Goal: Transaction & Acquisition: Purchase product/service

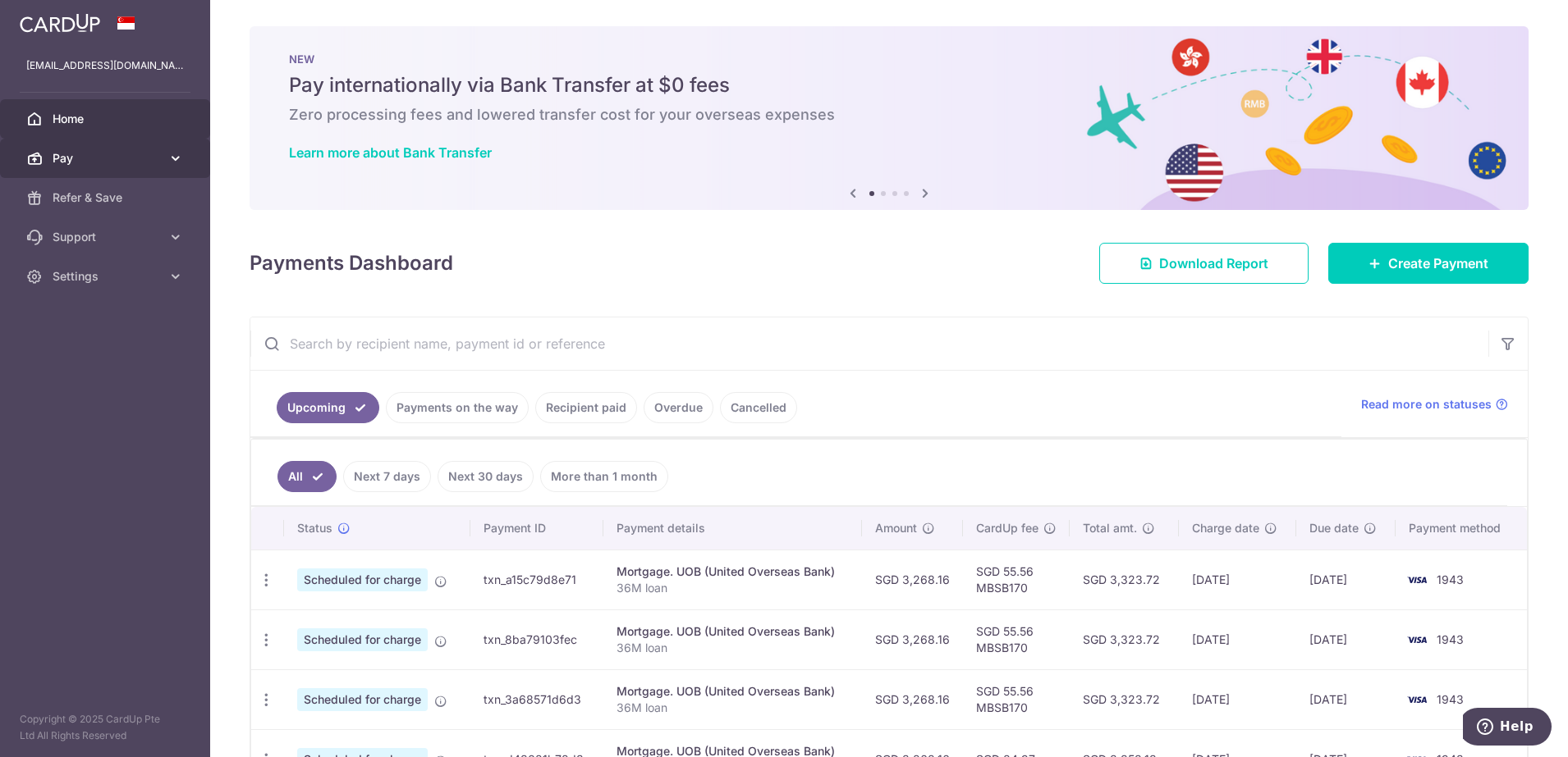
click at [93, 159] on span "Pay" at bounding box center [107, 158] width 108 height 16
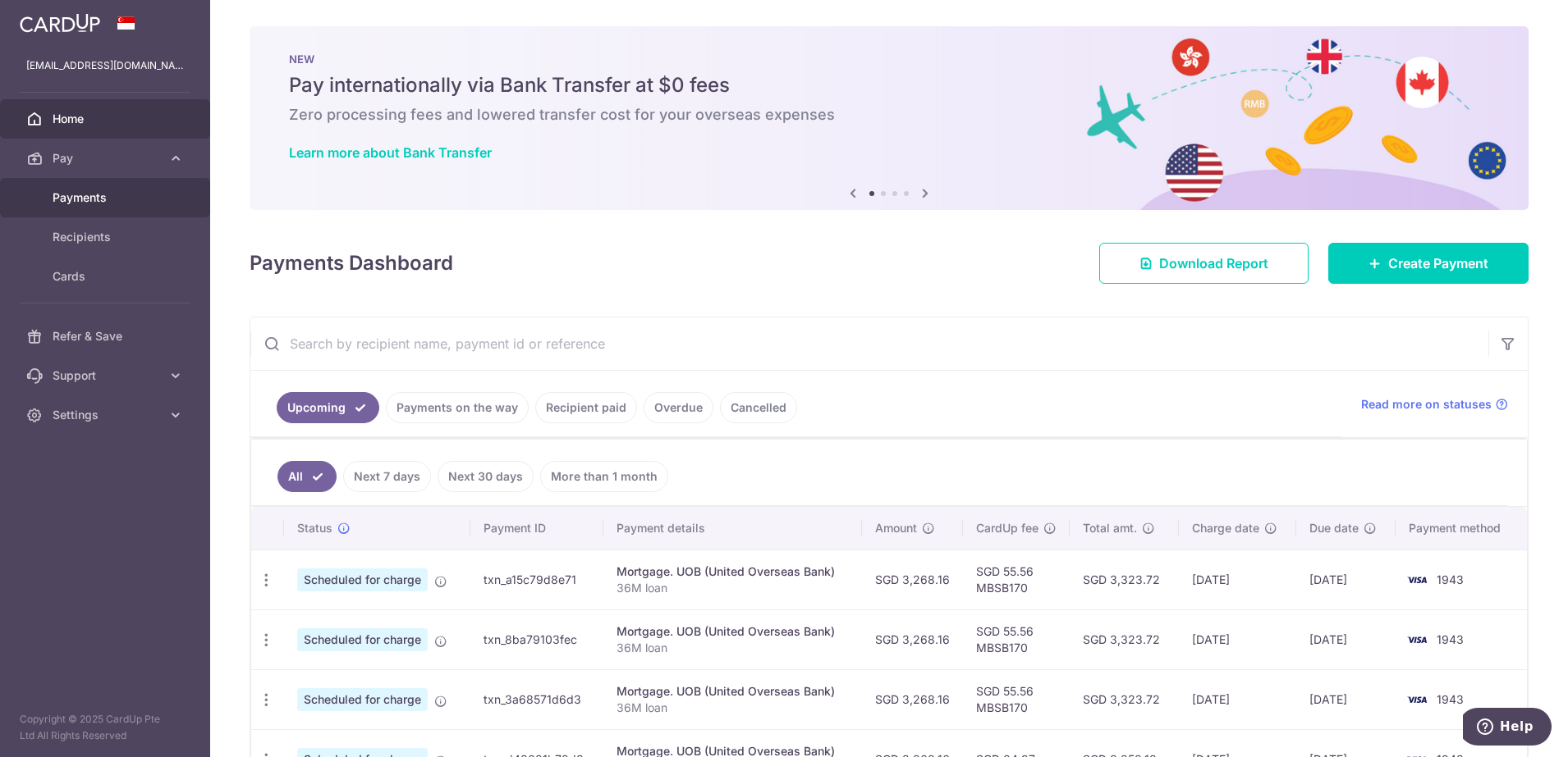
click at [97, 196] on span "Payments" at bounding box center [107, 198] width 108 height 16
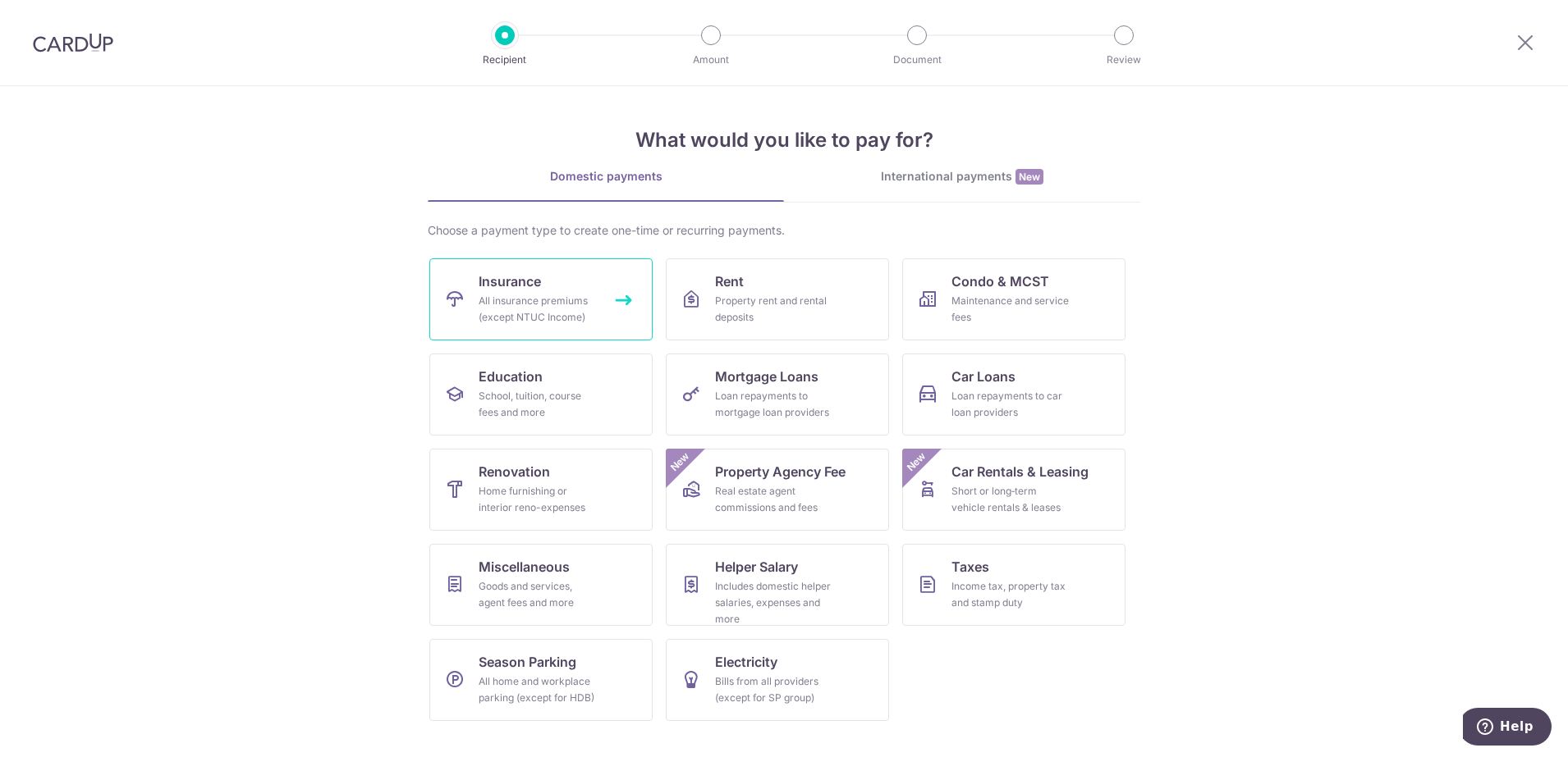
click at [609, 281] on link "Insurance All insurance premiums (except NTUC Income)" at bounding box center [540, 299] width 223 height 82
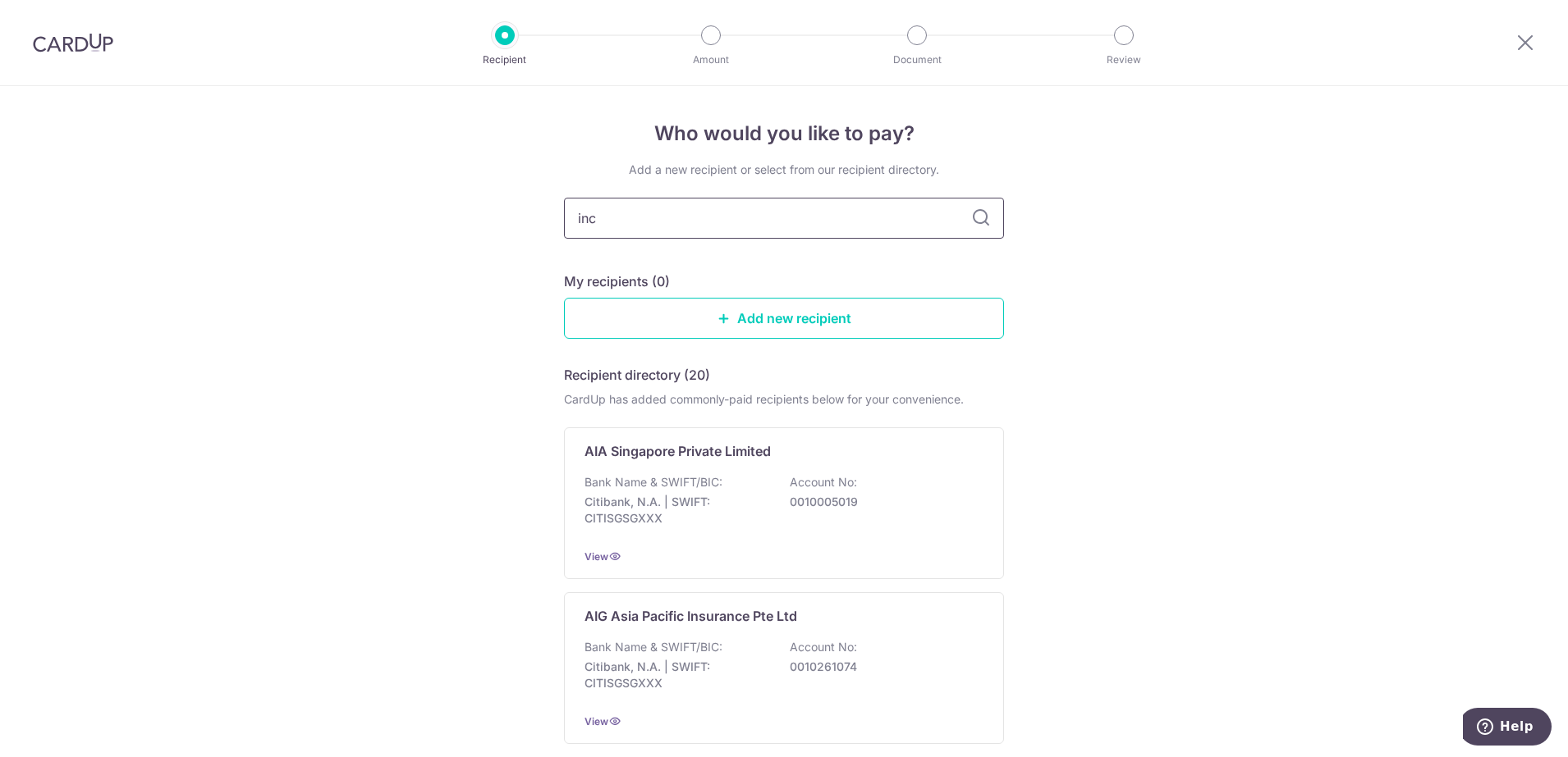
type input "inco"
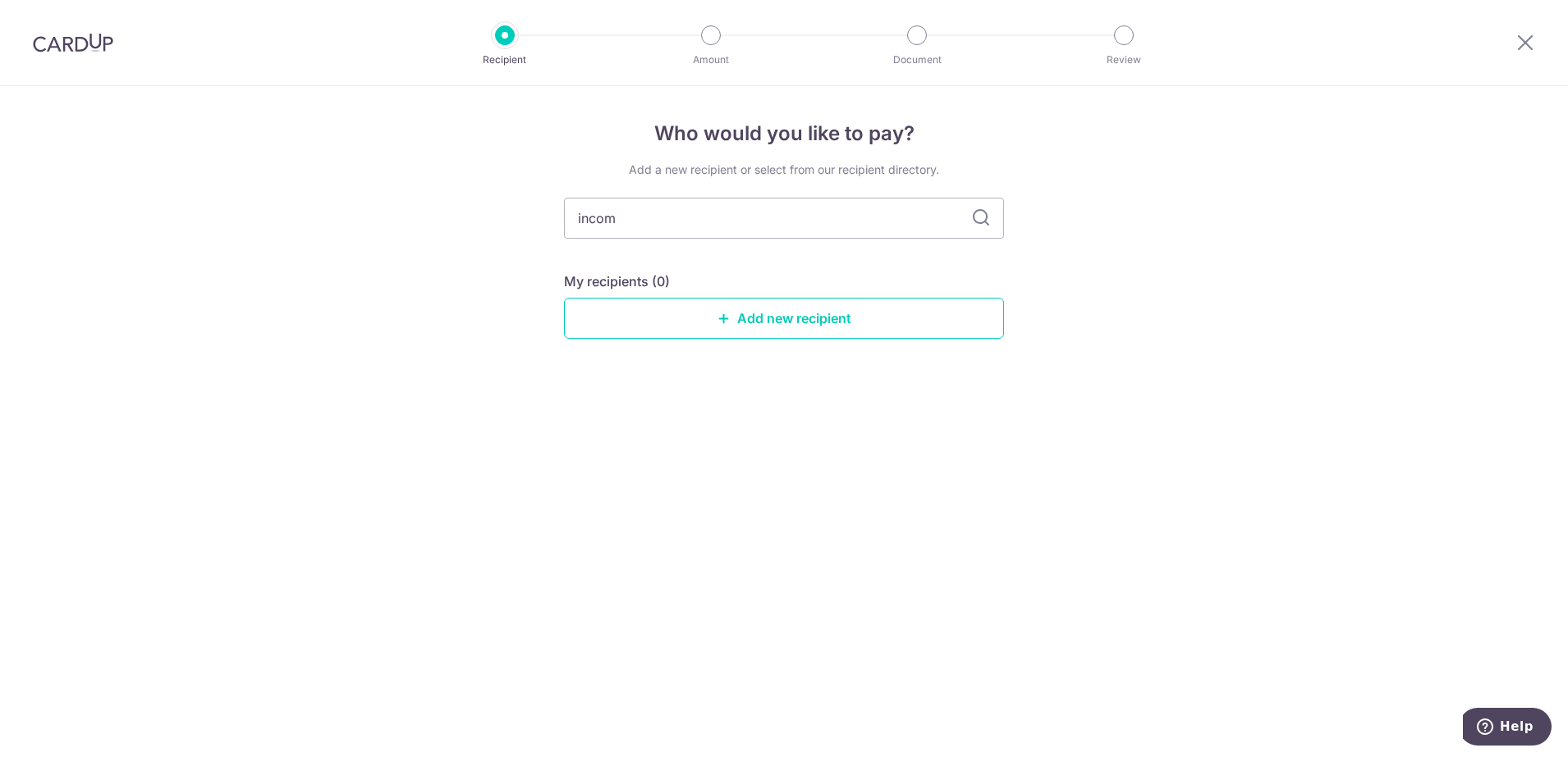
type input "income"
